Goal: Navigation & Orientation: Find specific page/section

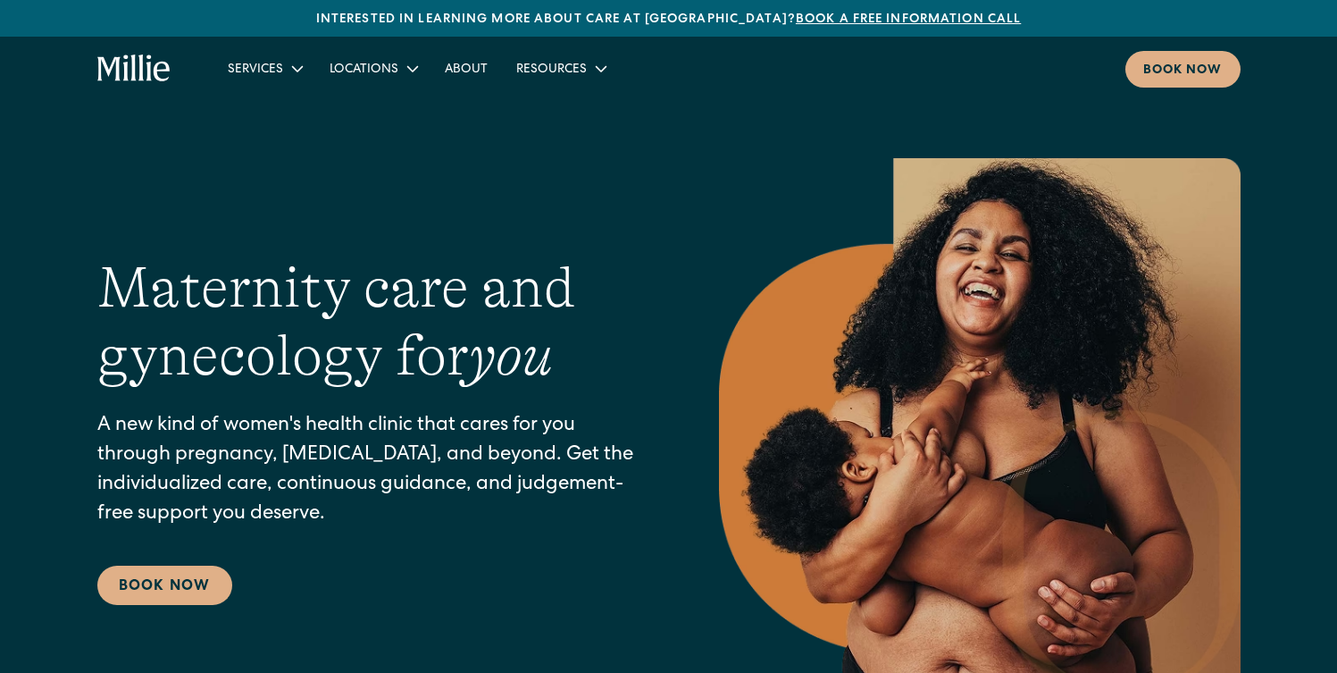
click at [364, 171] on div "Maternity care and gynecology for you A new kind of women's health clinic that …" at bounding box center [668, 429] width 1143 height 542
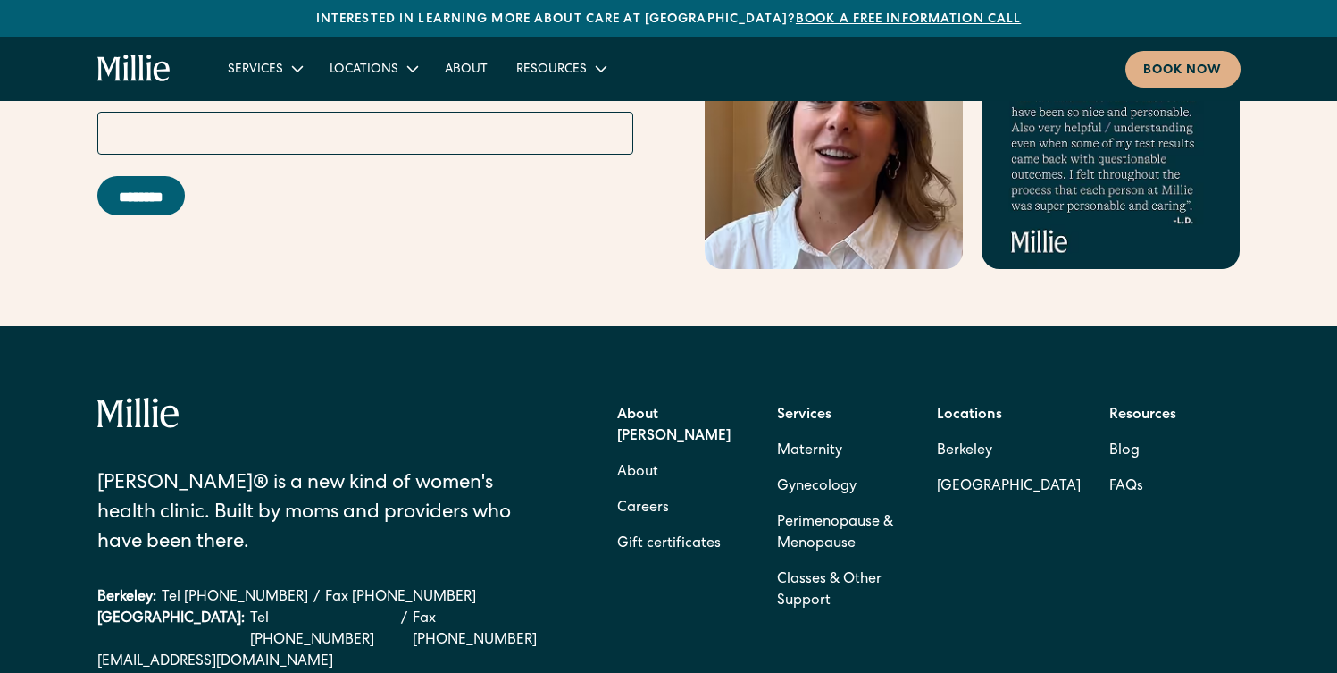
scroll to position [8018, 0]
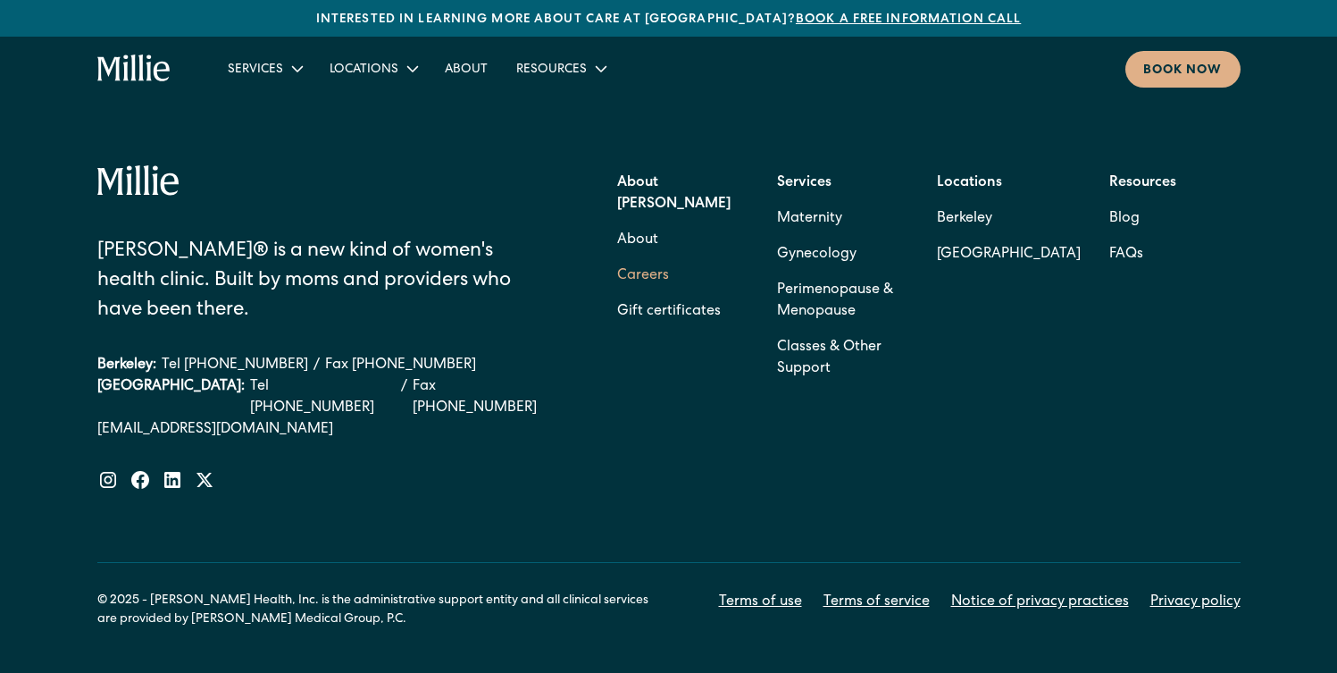
click at [639, 258] on link "Careers" at bounding box center [643, 276] width 52 height 36
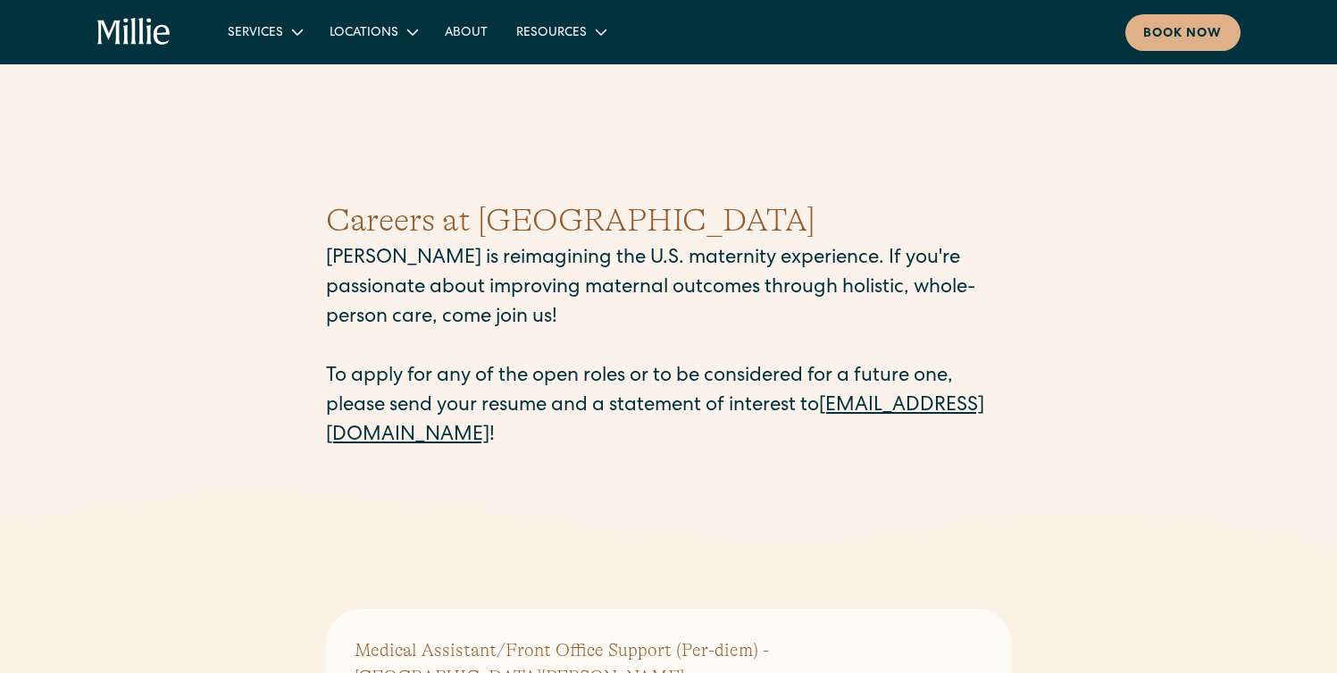
click at [257, 309] on div "Careers at Millie Millie is reimagining the U.S. maternity experience. If you'r…" at bounding box center [668, 324] width 1337 height 340
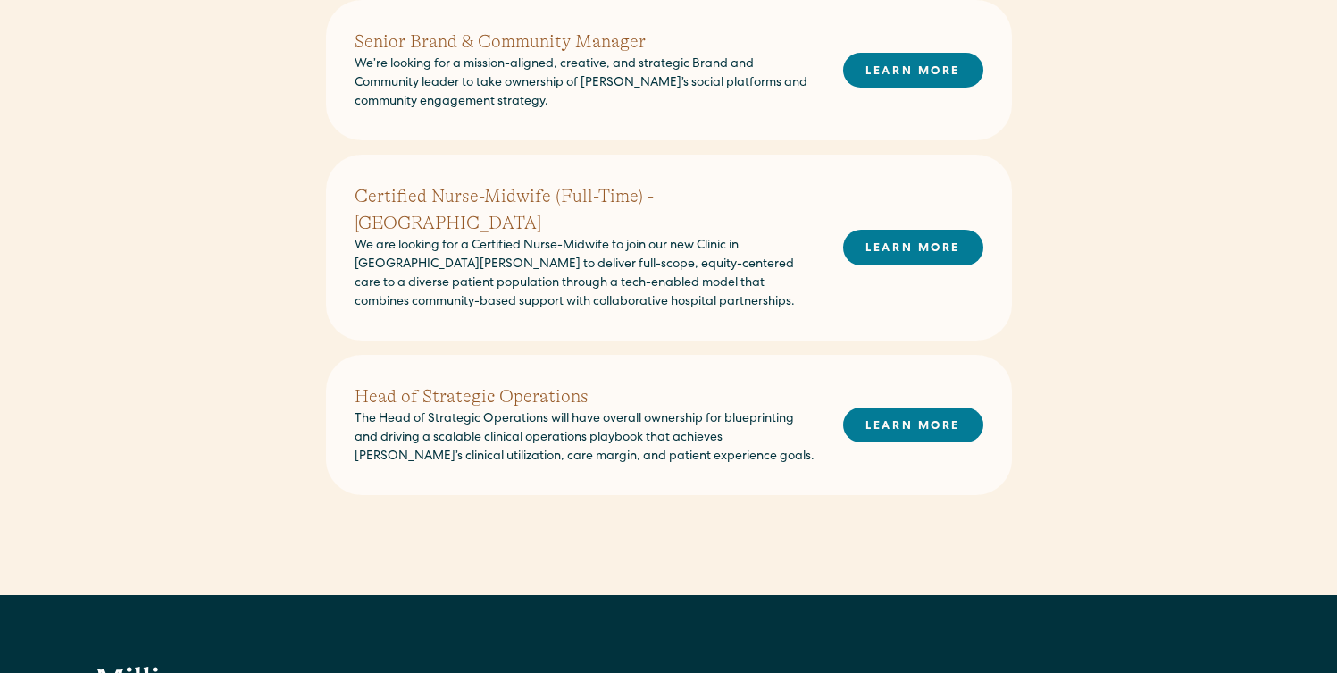
scroll to position [1353, 0]
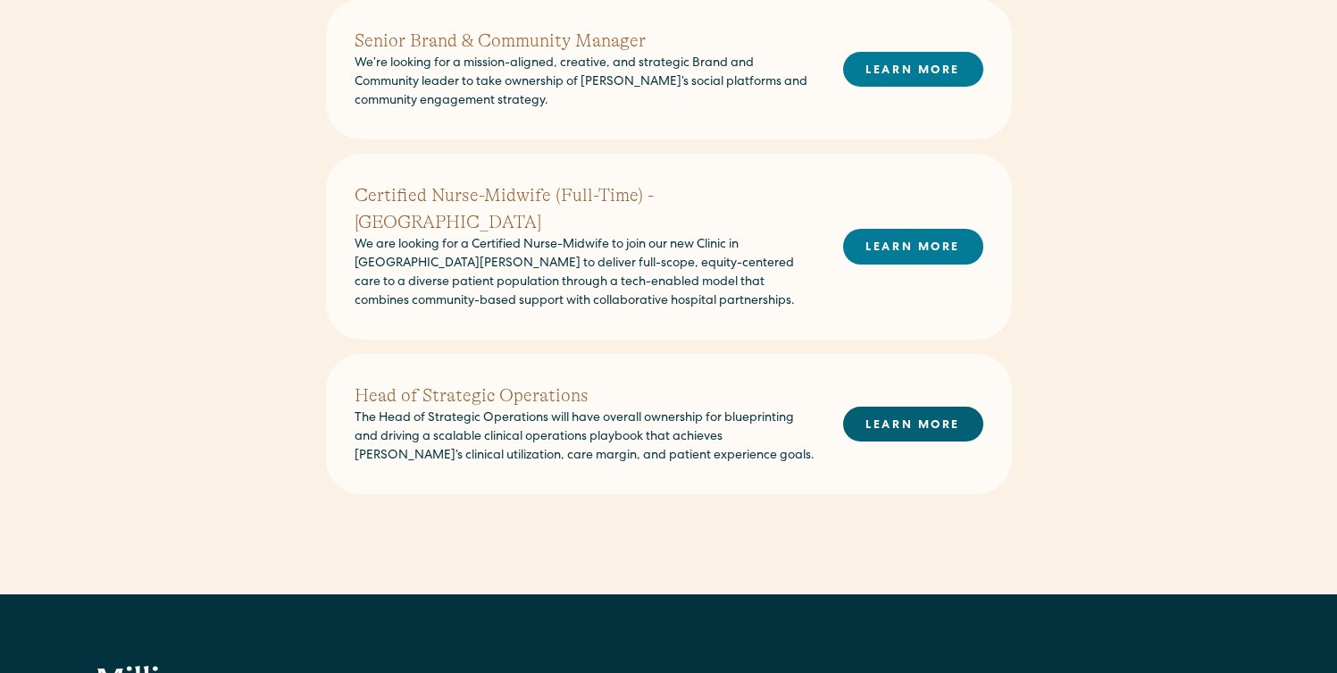
click at [910, 406] on link "LEARN MORE" at bounding box center [913, 423] width 140 height 35
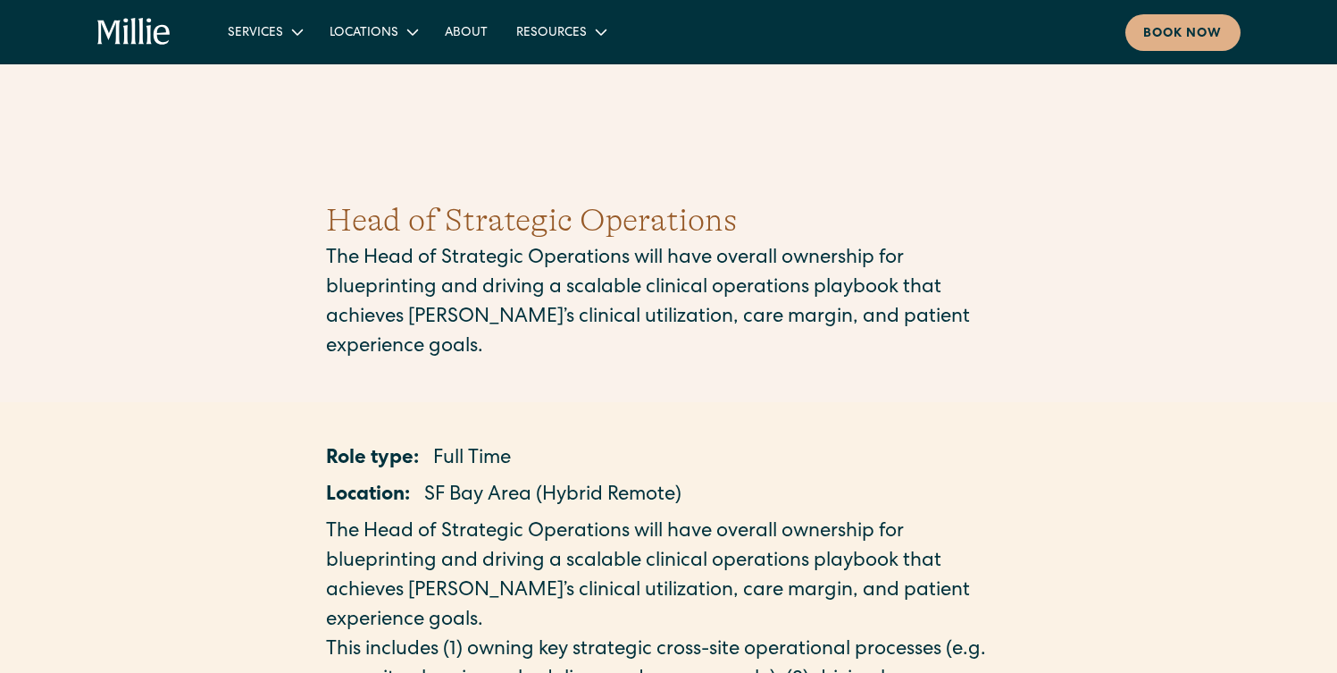
click at [300, 281] on div "Head of Strategic Operations The Head of Strategic Operations will have overall…" at bounding box center [668, 280] width 1337 height 252
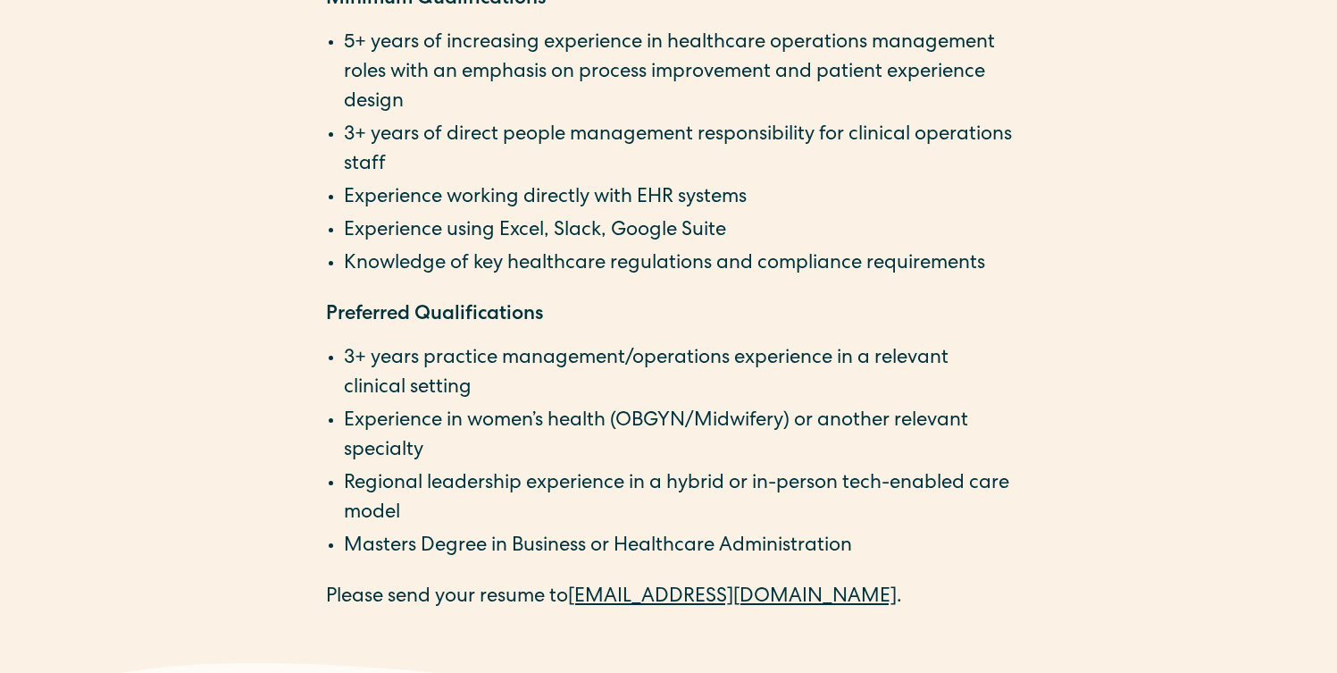
scroll to position [3068, 0]
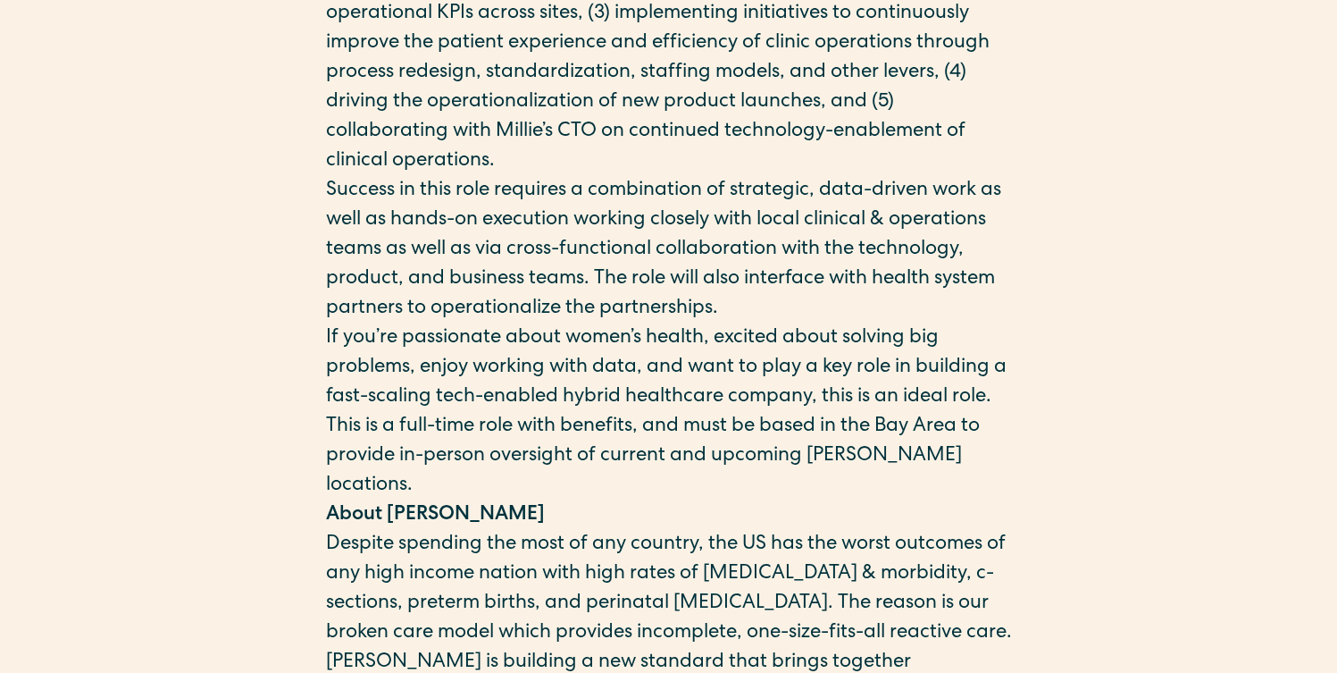
scroll to position [696, 0]
